Goal: Navigation & Orientation: Find specific page/section

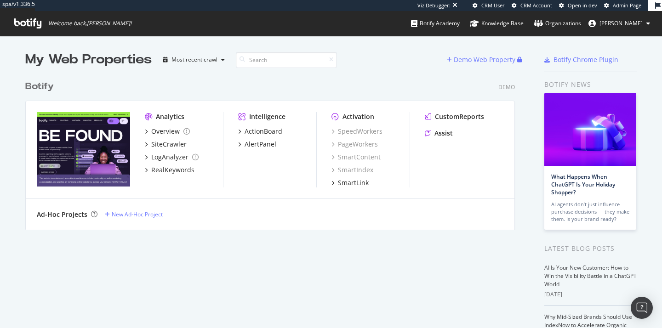
scroll to position [328, 662]
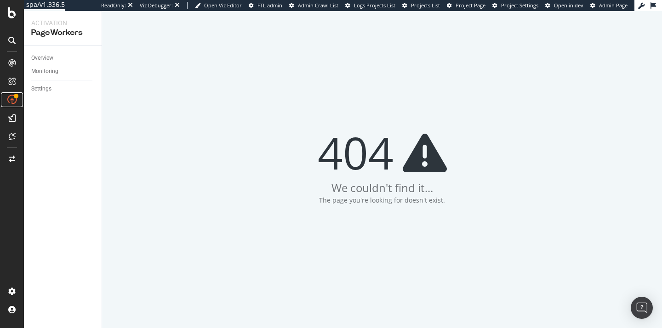
click at [8, 102] on icon at bounding box center [11, 99] width 9 height 9
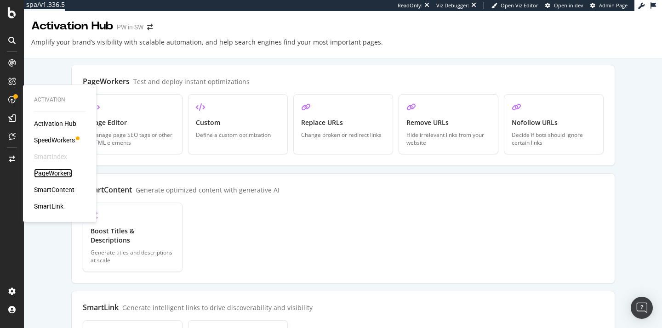
click at [52, 176] on div "PageWorkers" at bounding box center [53, 173] width 38 height 9
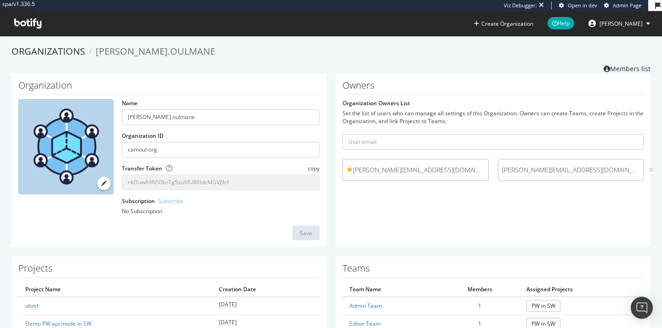
scroll to position [83, 0]
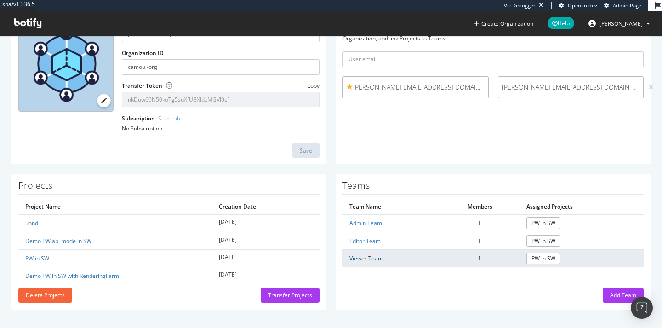
click at [368, 259] on link "Viewer Team" at bounding box center [366, 259] width 34 height 8
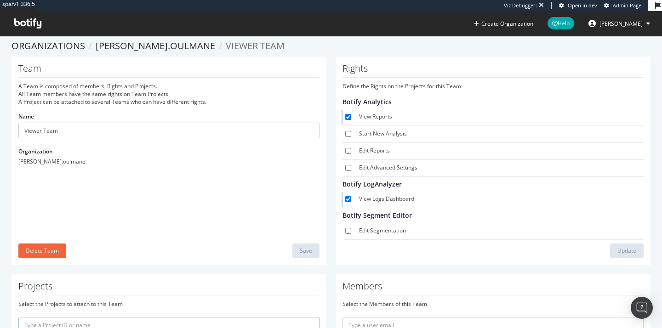
scroll to position [5, 0]
click at [131, 43] on link "camille.oulmane" at bounding box center [155, 46] width 119 height 12
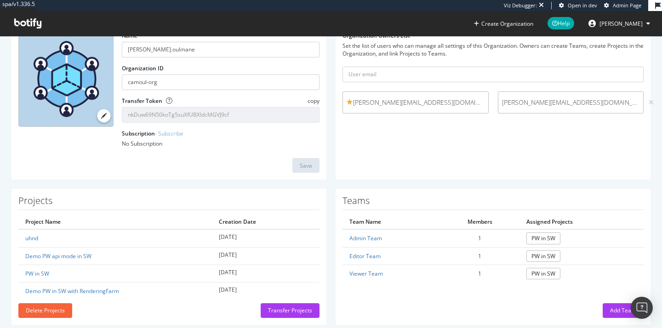
scroll to position [78, 0]
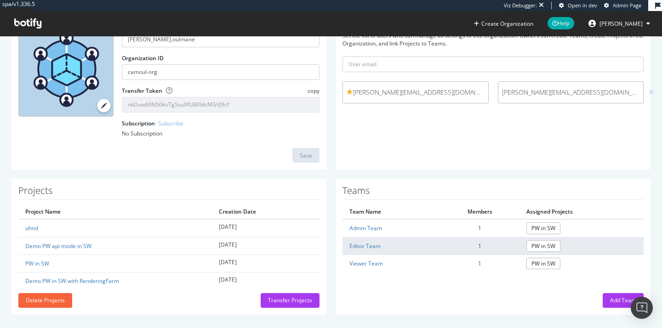
click at [363, 251] on td "Editor Team" at bounding box center [390, 245] width 97 height 17
click at [364, 247] on link "Editor Team" at bounding box center [364, 246] width 31 height 8
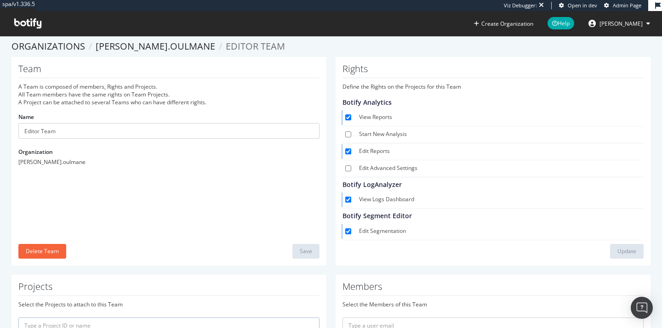
scroll to position [4, 0]
click at [166, 45] on link "camille.oulmane" at bounding box center [155, 47] width 119 height 12
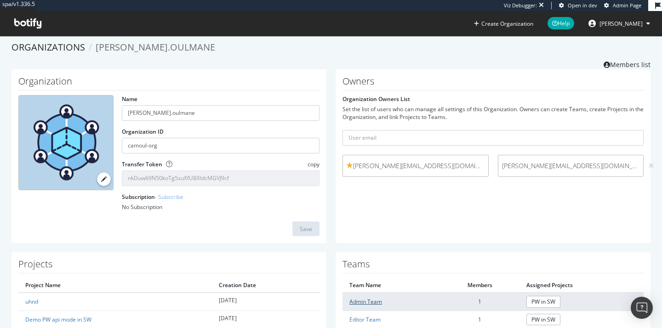
click at [361, 300] on link "Admin Team" at bounding box center [365, 302] width 33 height 8
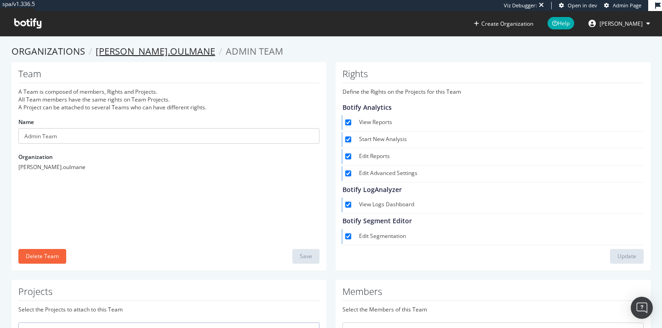
click at [107, 48] on link "camille.oulmane" at bounding box center [155, 51] width 119 height 12
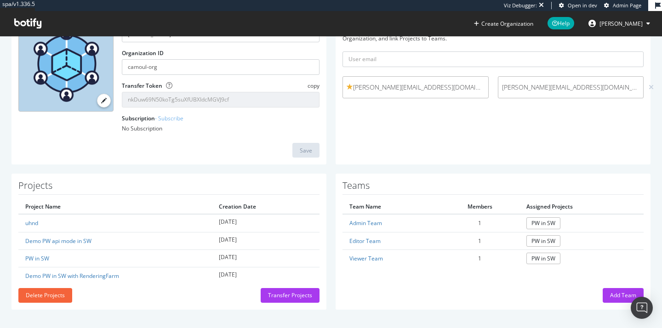
scroll to position [81, 0]
